Goal: Information Seeking & Learning: Learn about a topic

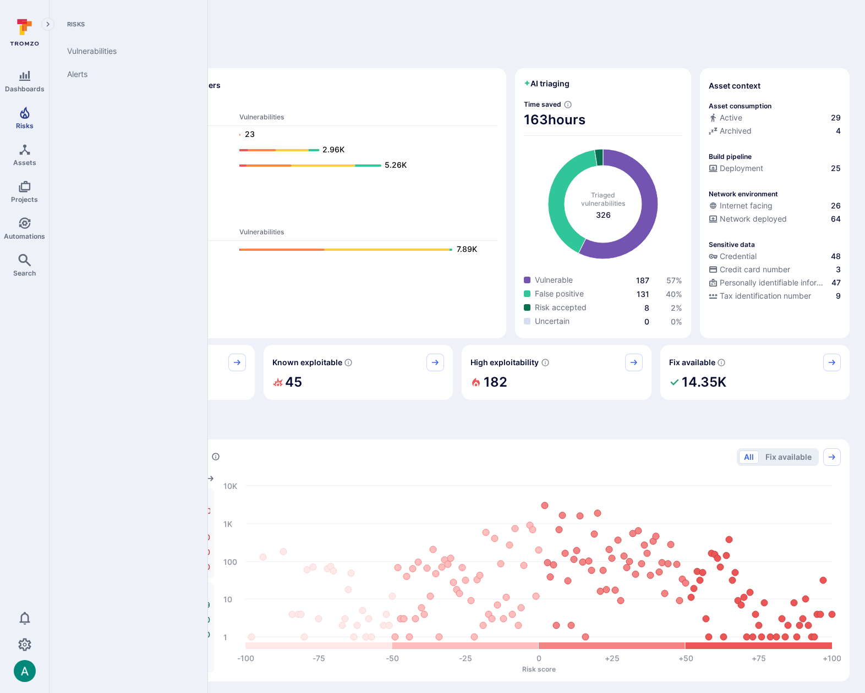
click at [20, 121] on link "Risks" at bounding box center [24, 118] width 49 height 32
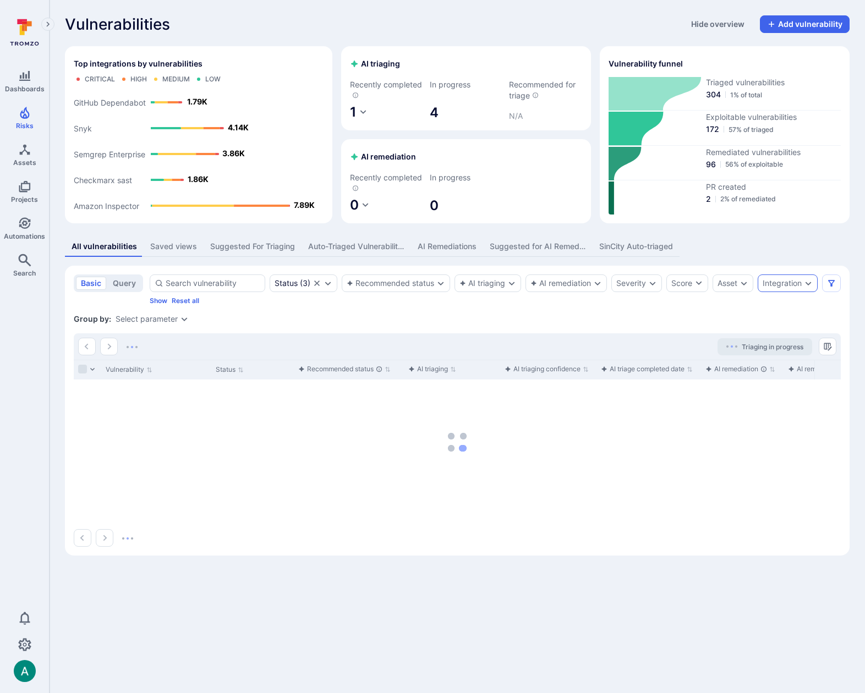
click at [813, 287] on icon "Expand dropdown" at bounding box center [808, 283] width 9 height 9
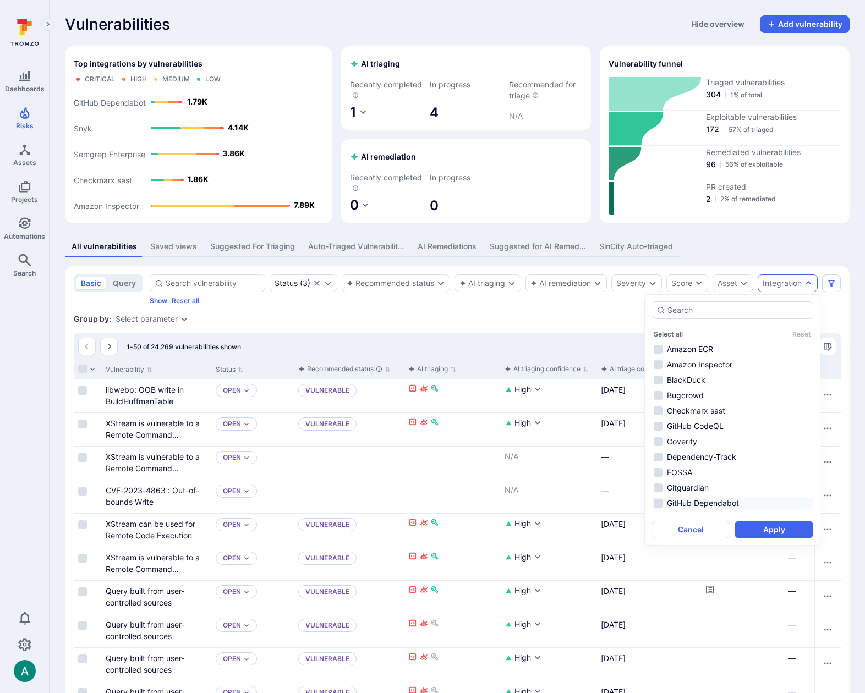
click at [725, 501] on li "GitHub Dependabot" at bounding box center [733, 503] width 162 height 13
click at [771, 525] on button "Apply" at bounding box center [774, 530] width 79 height 18
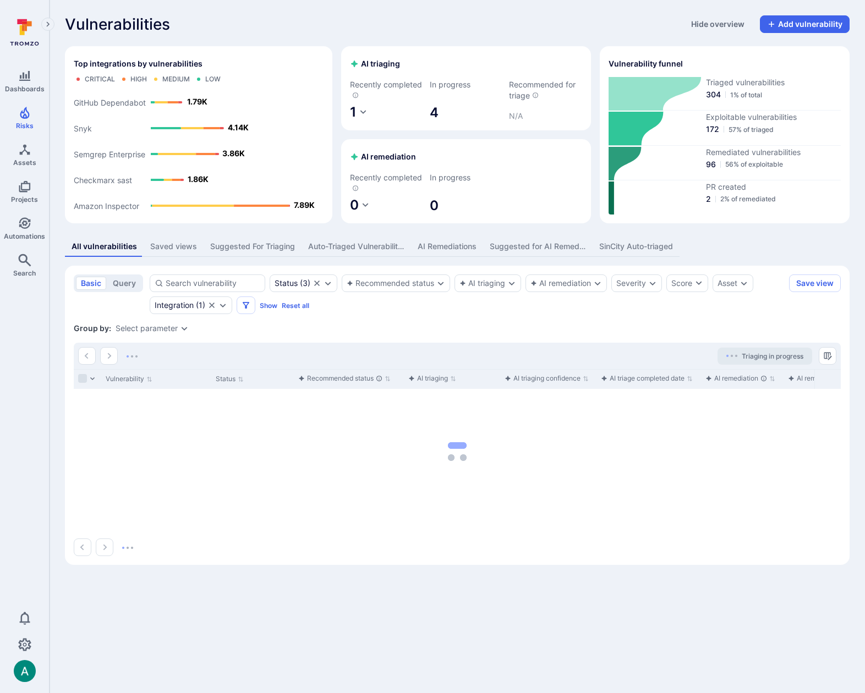
click at [168, 327] on div "Select parameter" at bounding box center [147, 328] width 62 height 9
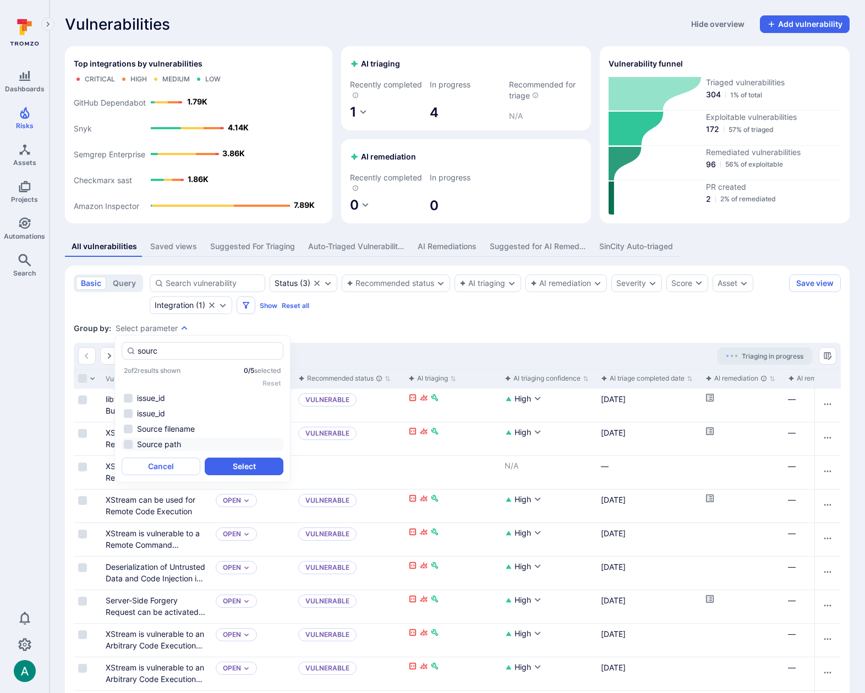
click at [165, 445] on li "Source path" at bounding box center [203, 444] width 162 height 13
type input "sourc"
click at [249, 466] on button "Select" at bounding box center [244, 467] width 79 height 18
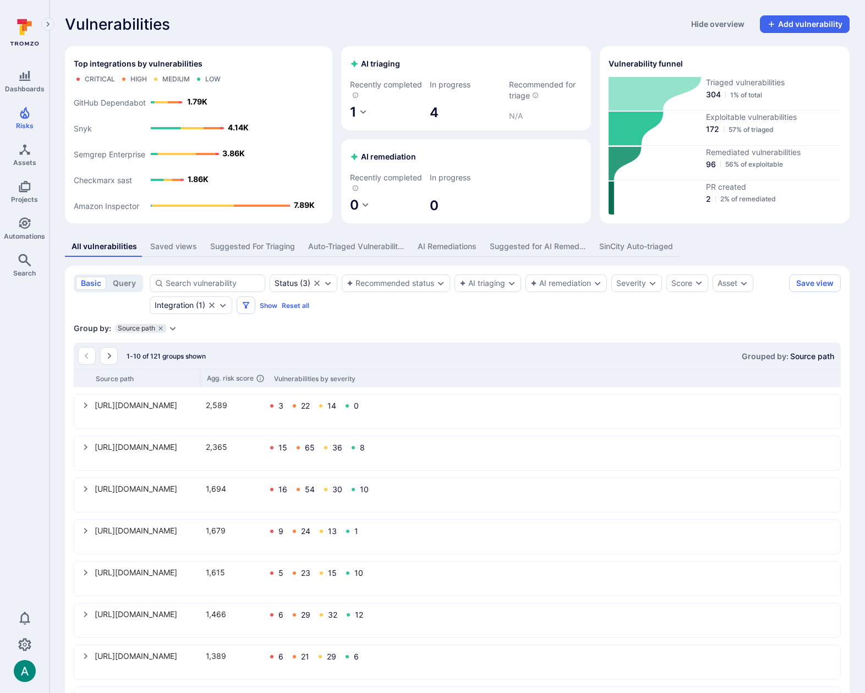
click at [172, 326] on icon "Expand dropdown" at bounding box center [172, 328] width 9 height 9
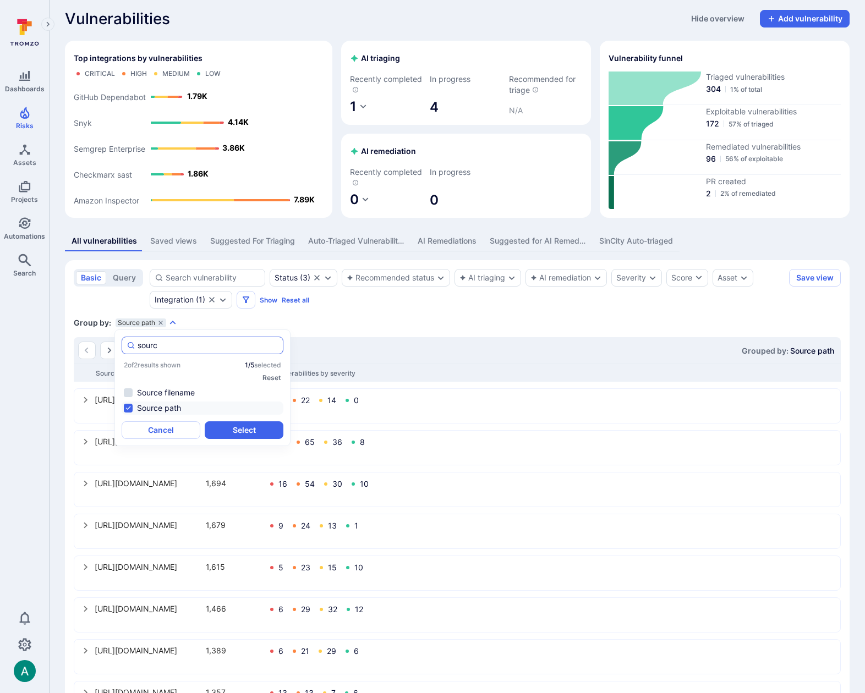
click at [225, 346] on input "sourc" at bounding box center [208, 345] width 141 height 11
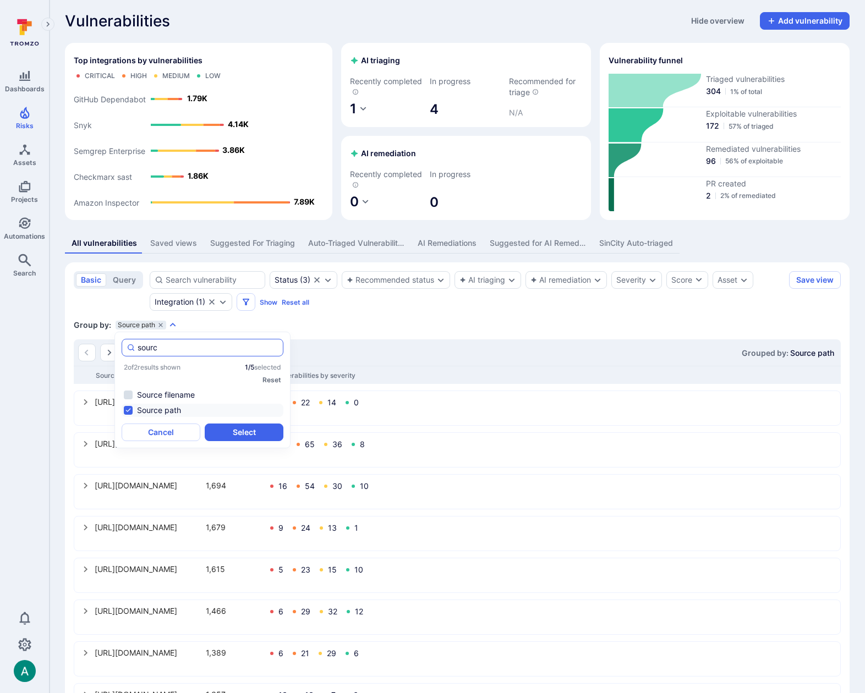
click at [225, 346] on input "sourc" at bounding box center [208, 347] width 141 height 11
click at [205, 405] on li "Vulnerable entity" at bounding box center [203, 410] width 162 height 13
type input "enti"
click at [240, 429] on button "Select" at bounding box center [244, 433] width 79 height 18
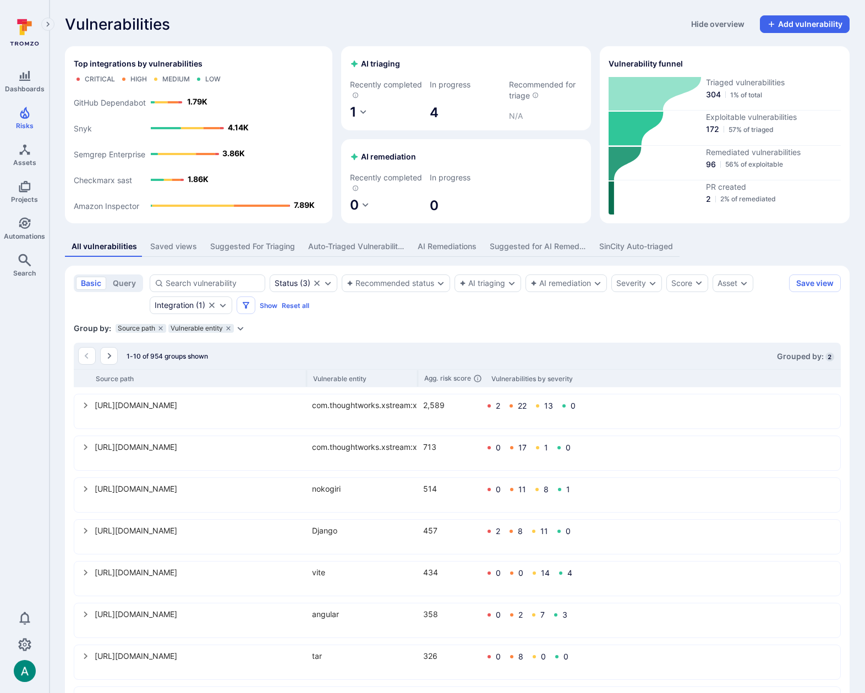
drag, startPoint x: 199, startPoint y: 379, endPoint x: 305, endPoint y: 374, distance: 106.3
click at [306, 374] on div at bounding box center [307, 378] width 2 height 17
